Goal: Transaction & Acquisition: Purchase product/service

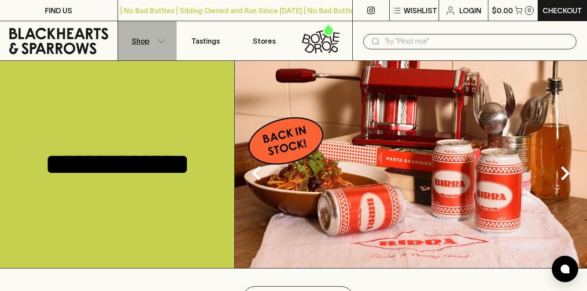
click at [143, 38] on p "Shop" at bounding box center [141, 41] width 18 height 11
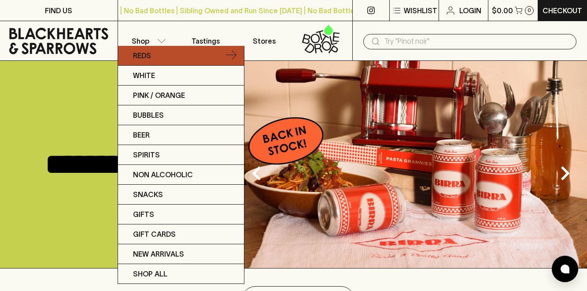
click at [147, 55] on p "Reds" at bounding box center [142, 55] width 18 height 11
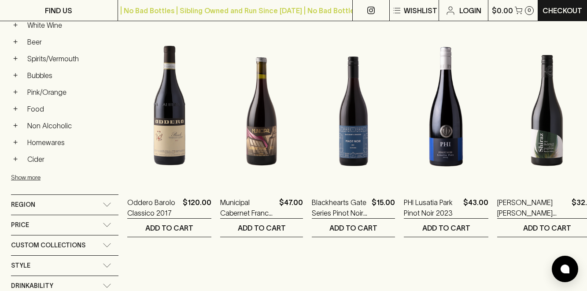
scroll to position [420, 0]
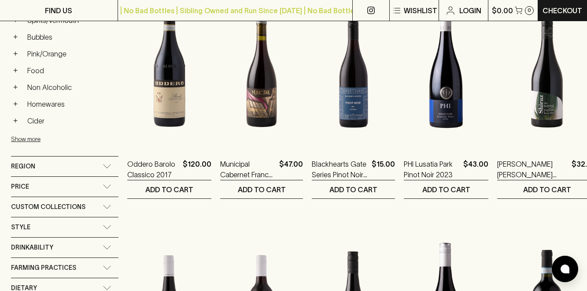
click at [107, 168] on div "Region" at bounding box center [64, 166] width 107 height 20
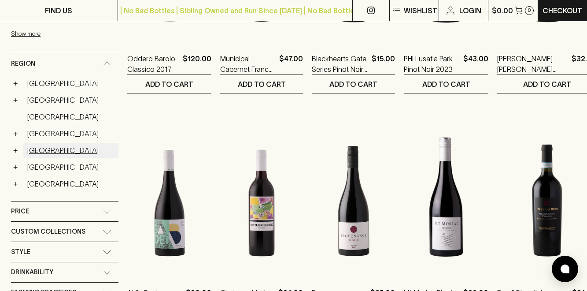
click at [25, 149] on link "[GEOGRAPHIC_DATA]" at bounding box center [70, 150] width 95 height 15
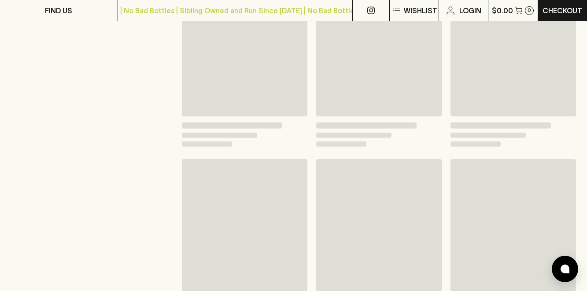
scroll to position [541, 0]
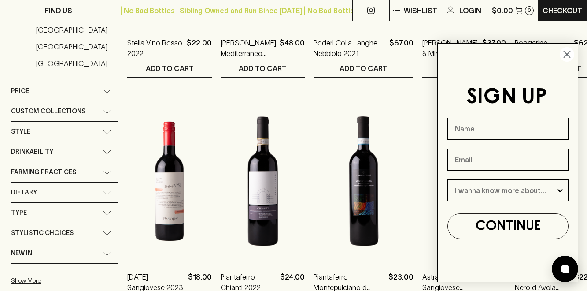
click at [567, 55] on icon "Close dialog" at bounding box center [567, 55] width 6 height 6
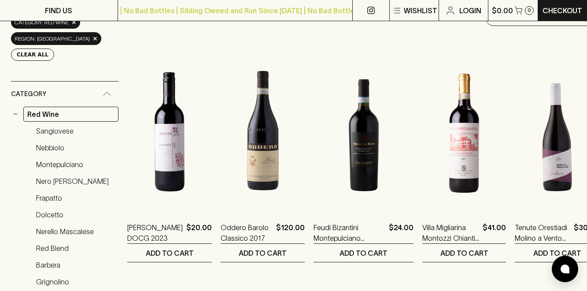
scroll to position [162, 0]
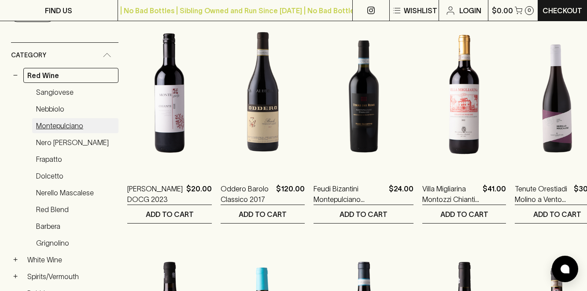
click at [60, 118] on link "Montepulciano" at bounding box center [75, 125] width 86 height 15
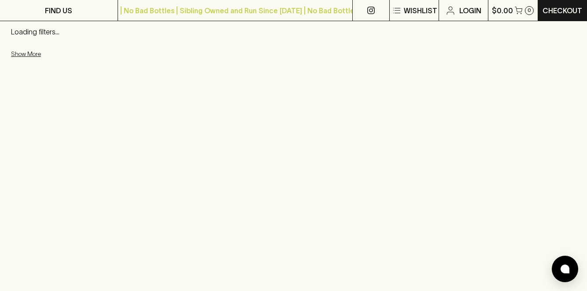
scroll to position [162, 0]
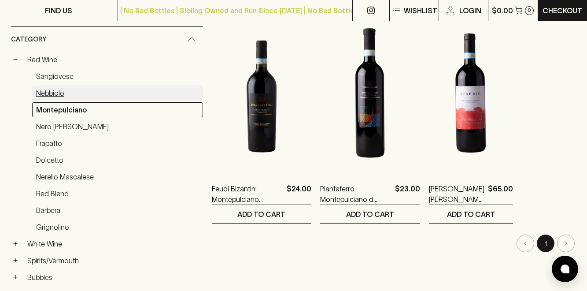
click at [48, 89] on link "Nebbiolo" at bounding box center [117, 92] width 171 height 15
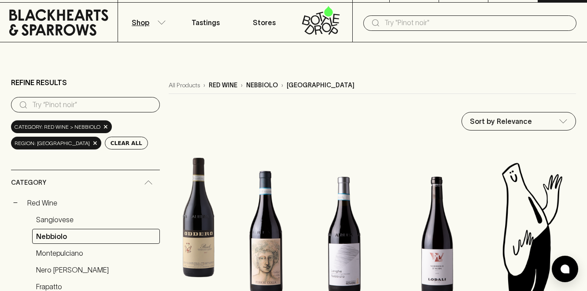
scroll to position [122, 0]
